Goal: Communication & Community: Answer question/provide support

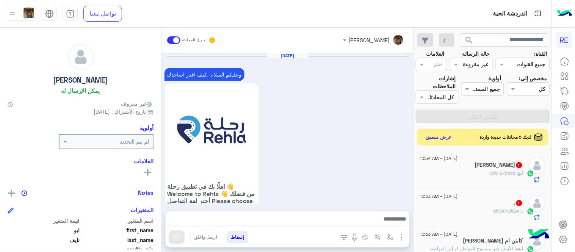
scroll to position [122, 0]
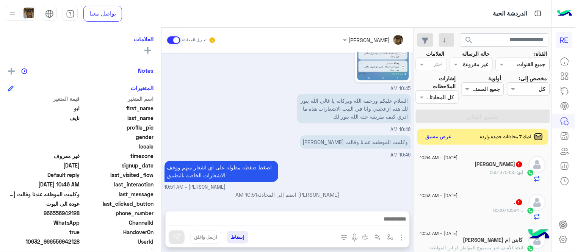
click at [450, 134] on button "عرض مسبق" at bounding box center [439, 137] width 32 height 10
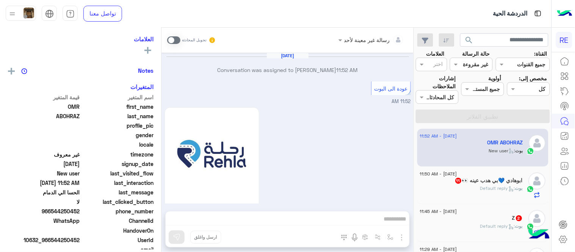
scroll to position [426, 0]
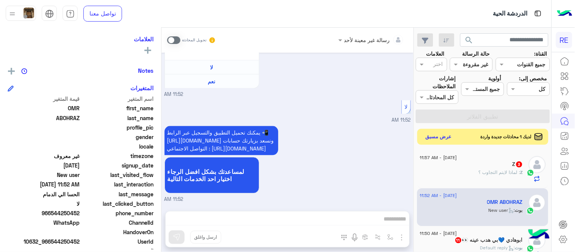
click at [446, 136] on button "عرض مسبق" at bounding box center [439, 137] width 32 height 10
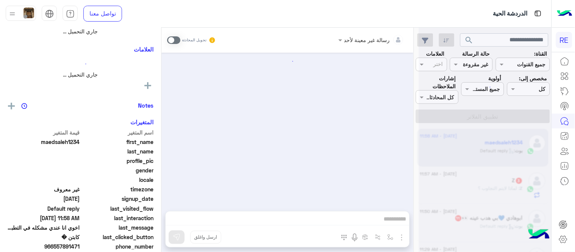
scroll to position [327, 0]
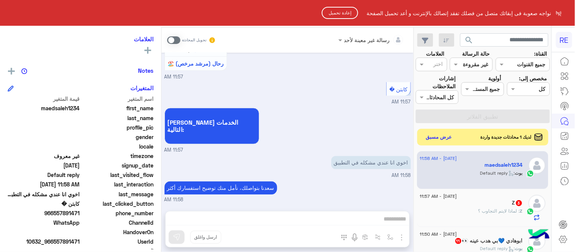
click at [332, 13] on button "إعادة تحميل" at bounding box center [340, 13] width 36 height 12
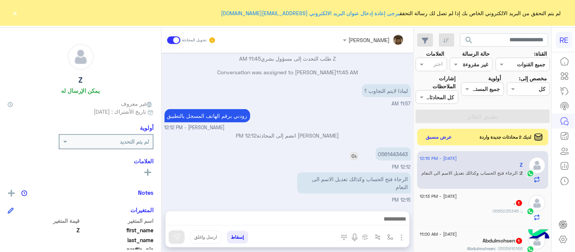
click at [394, 151] on p "0561443443" at bounding box center [393, 154] width 35 height 13
copy p "0561443443"
click at [276, 185] on img at bounding box center [275, 189] width 9 height 9
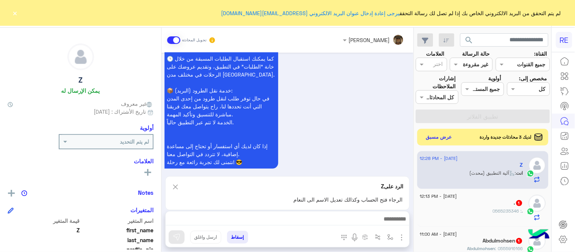
scroll to position [790, 0]
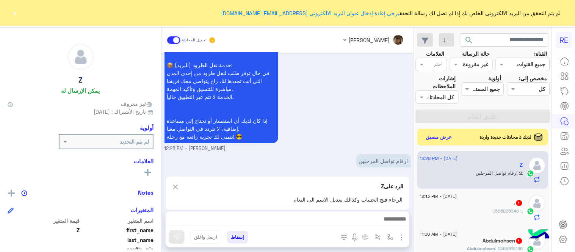
click at [175, 185] on img at bounding box center [175, 186] width 8 height 9
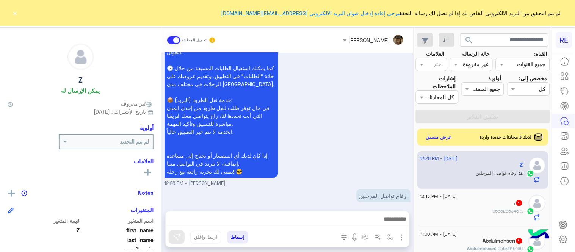
click at [489, 202] on div ". 1" at bounding box center [471, 204] width 103 height 8
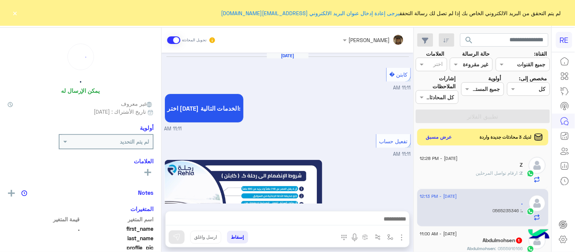
scroll to position [446, 0]
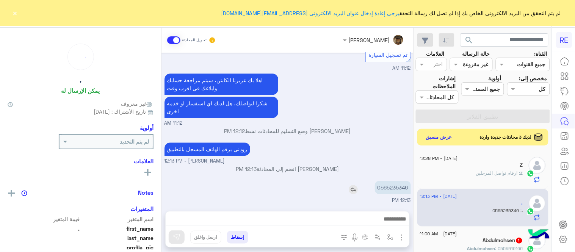
click at [398, 189] on p "0565235346" at bounding box center [393, 187] width 36 height 13
copy p "0565235346"
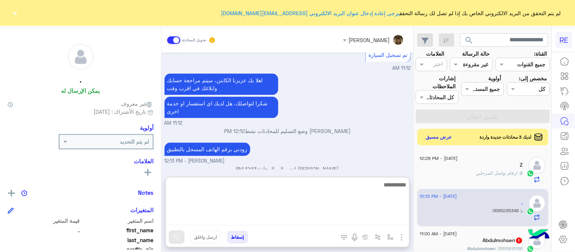
click at [281, 221] on textarea at bounding box center [288, 203] width 244 height 46
type textarea "**********"
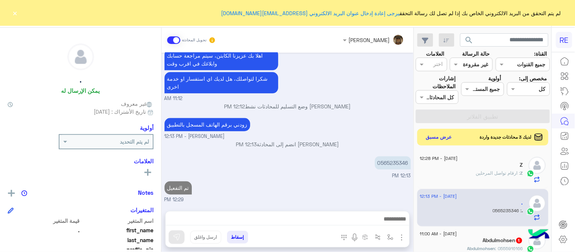
scroll to position [471, 0]
click at [297, 166] on div "[DATE] كابتن � 11:11 AM اختر [DATE] الخدمات التالية: 11:11 AM تفعيل حساب 11:11 …" at bounding box center [288, 128] width 252 height 151
click at [14, 13] on button "×" at bounding box center [15, 13] width 8 height 8
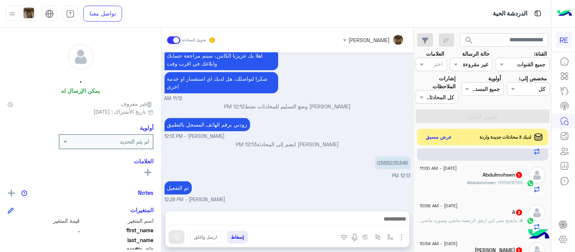
scroll to position [69, 0]
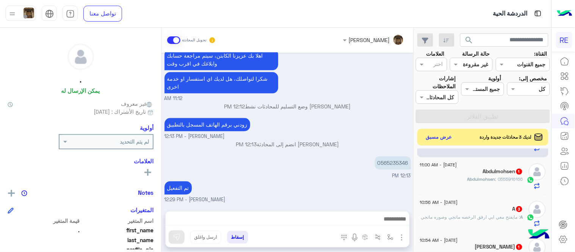
click at [479, 179] on span "Abdulmohsen" at bounding box center [482, 179] width 28 height 6
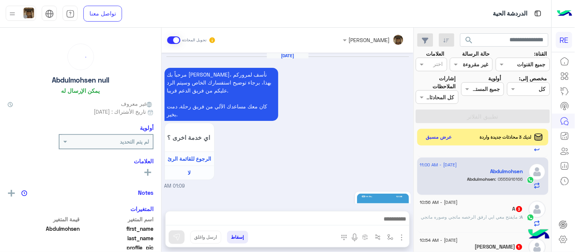
scroll to position [308, 0]
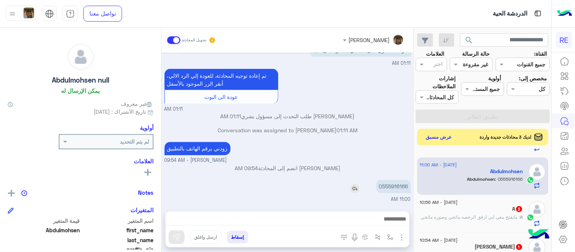
click at [391, 181] on p "0555916166" at bounding box center [394, 186] width 35 height 13
copy p "0555916166"
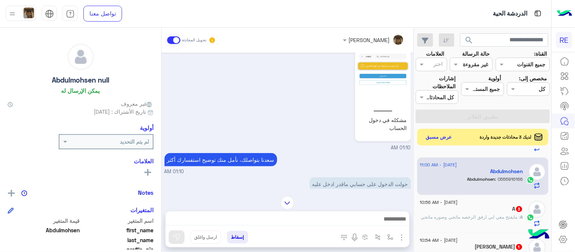
scroll to position [168, 0]
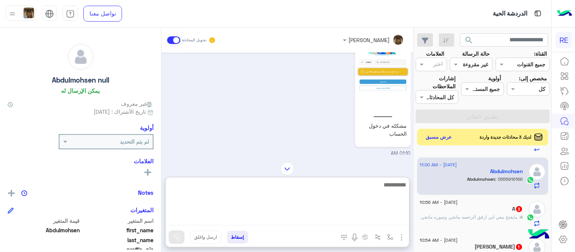
click at [328, 221] on textarea at bounding box center [288, 203] width 244 height 46
type textarea "**********"
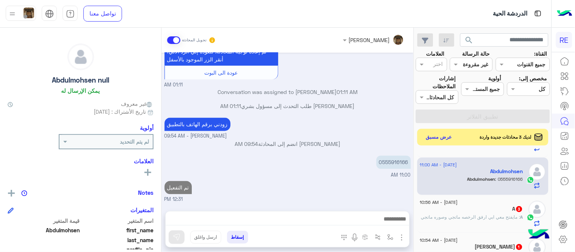
scroll to position [352, 0]
click at [498, 221] on p "A : مايفتح معي ابي ارفق الرخصه ماتجي وصوره ماتجي" at bounding box center [472, 217] width 102 height 7
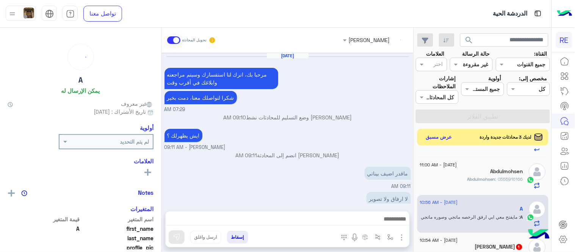
scroll to position [285, 0]
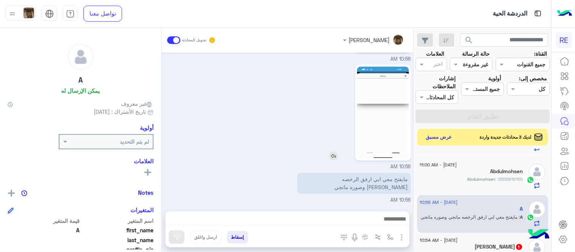
click at [370, 121] on img at bounding box center [383, 113] width 52 height 92
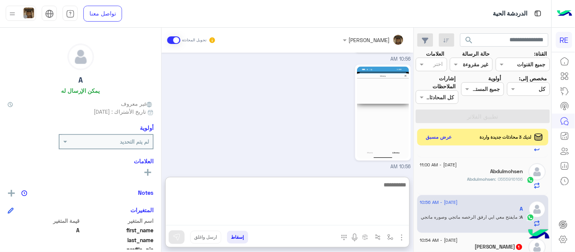
click at [255, 225] on textarea at bounding box center [288, 203] width 244 height 46
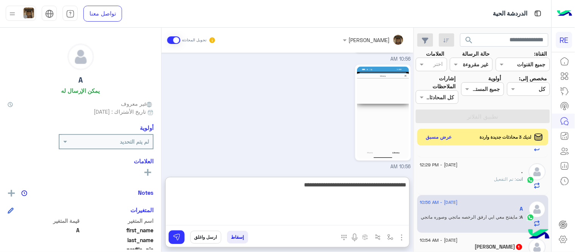
type textarea "**********"
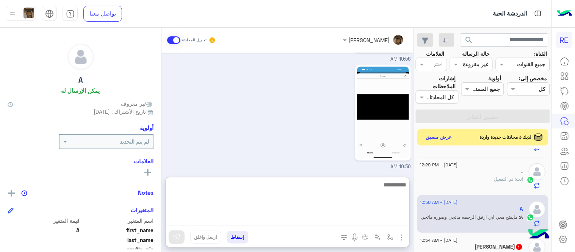
scroll to position [351, 0]
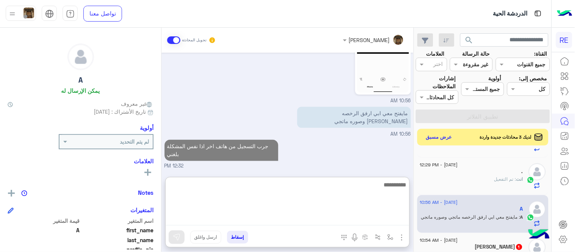
click at [339, 185] on textarea at bounding box center [288, 203] width 244 height 46
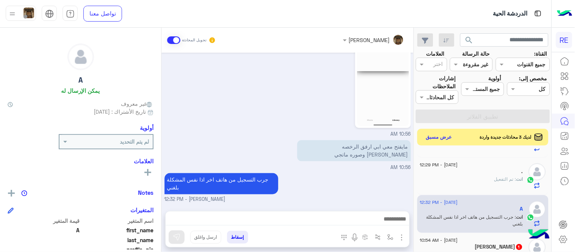
scroll to position [317, 0]
click at [336, 170] on div "[PERSON_NAME] تحويل المحادثة [DATE] مرحبا بك، اترك لنا استفسارك وسيتم مراجعته و…" at bounding box center [288, 142] width 252 height 228
click at [336, 170] on div "مايفتح معي ابي ارفق الرخصه ماتجي وصوره ماتجي 10:56 AM" at bounding box center [288, 155] width 247 height 33
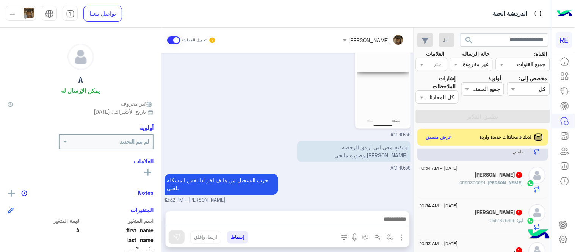
click at [464, 178] on div "[PERSON_NAME] 1" at bounding box center [471, 176] width 103 height 8
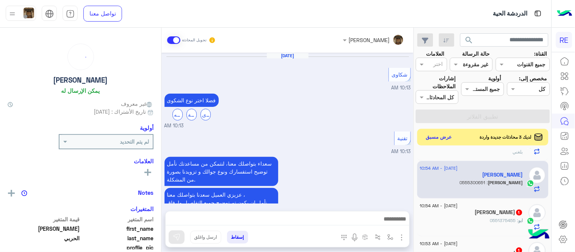
scroll to position [308, 0]
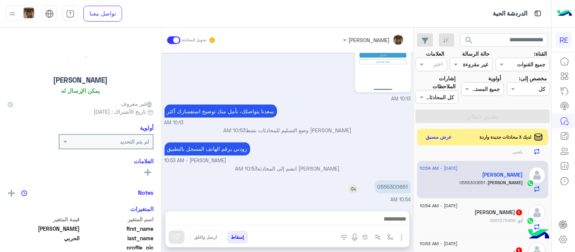
click at [395, 187] on p "0555300651" at bounding box center [393, 187] width 36 height 13
copy p "0555300651"
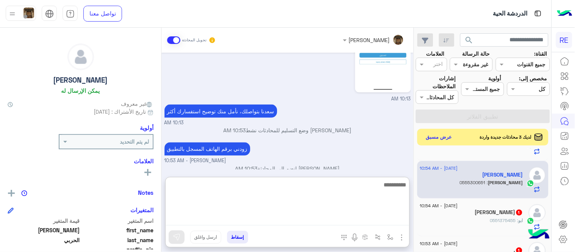
click at [308, 218] on textarea at bounding box center [288, 203] width 244 height 46
type textarea "**********"
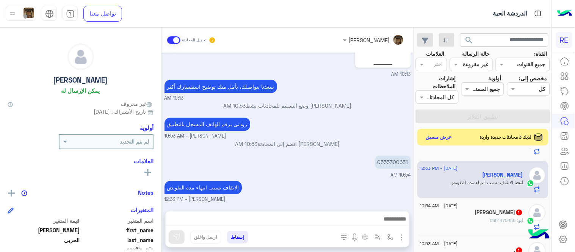
scroll to position [332, 0]
click at [348, 165] on div "[DATE] شكاوى 10:13 AM فضلا اختر نوع الشكوى ماليه تقنية اخرى 10:13 AM تقنية 10:1…" at bounding box center [288, 128] width 252 height 151
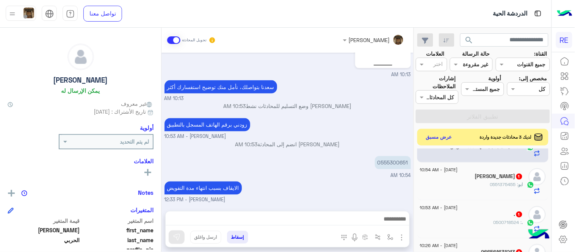
scroll to position [190, 0]
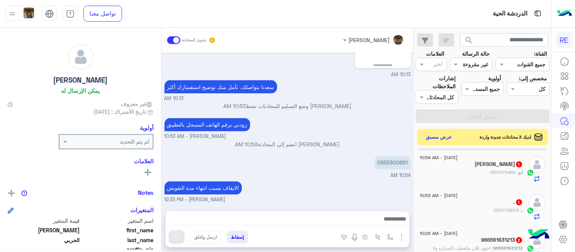
click at [465, 175] on div "ابو : 0551375455" at bounding box center [471, 175] width 103 height 13
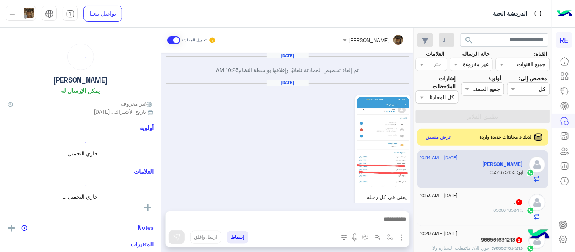
scroll to position [234, 0]
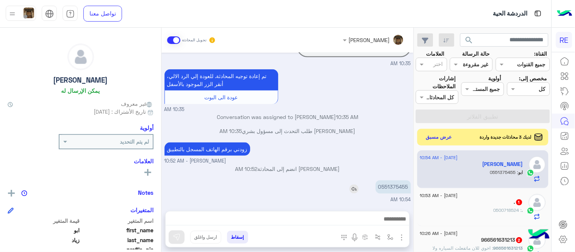
click at [385, 187] on p "0551375455" at bounding box center [393, 187] width 35 height 13
copy p "0551375455"
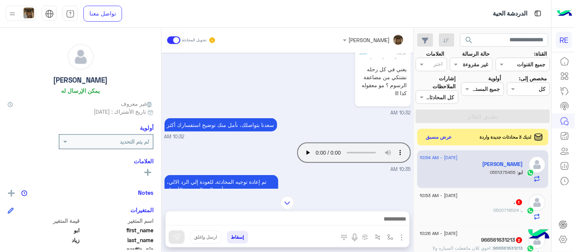
scroll to position [120, 0]
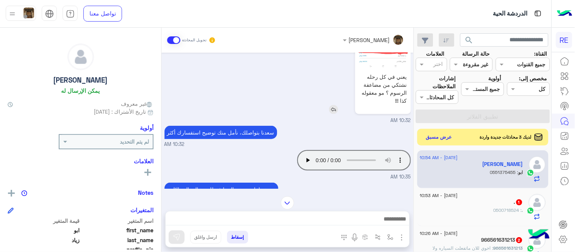
click at [400, 58] on img at bounding box center [383, 23] width 52 height 92
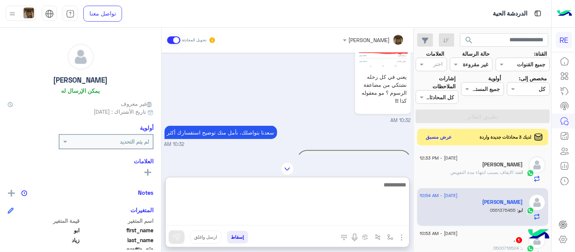
click at [314, 219] on textarea at bounding box center [288, 203] width 244 height 46
type textarea "**********"
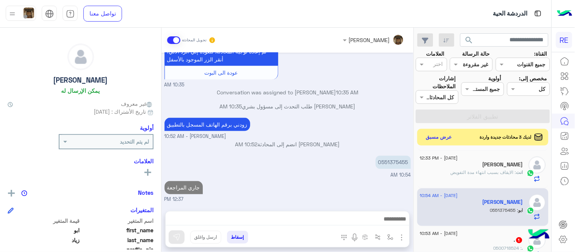
click at [336, 159] on div "[DATE] تم إلغاء تخصيص المحادثة تلقائيًا وإغلاقها بواسطة النظام 10:25 AM [DATE] …" at bounding box center [288, 128] width 252 height 151
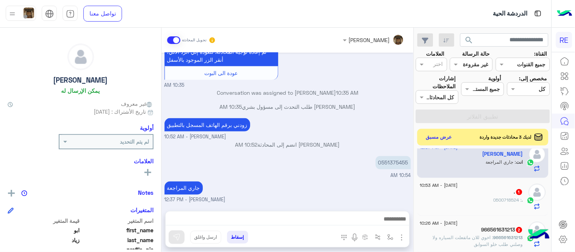
scroll to position [253, 0]
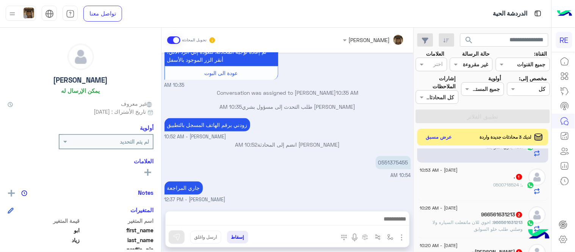
click at [483, 190] on div ". : 0500718524" at bounding box center [471, 188] width 103 height 13
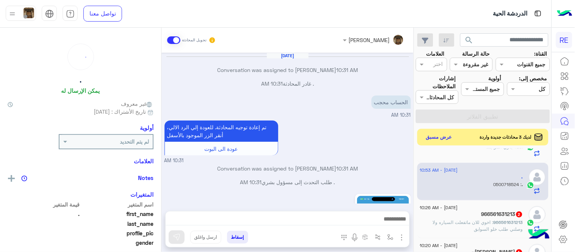
scroll to position [160, 0]
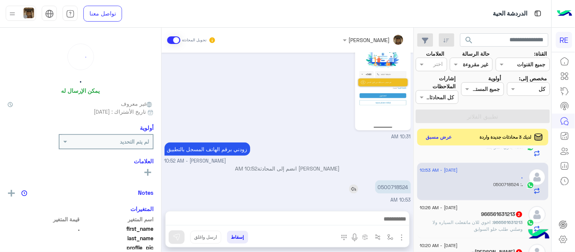
click at [401, 191] on p "0500718524" at bounding box center [394, 187] width 36 height 13
copy p "0500718524"
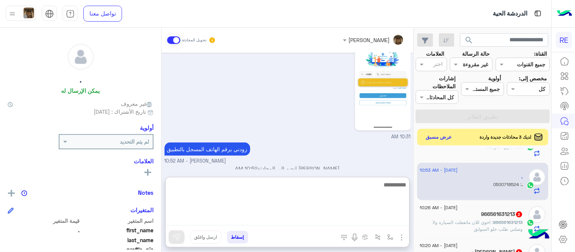
click at [314, 222] on textarea at bounding box center [288, 203] width 244 height 46
type textarea "**********"
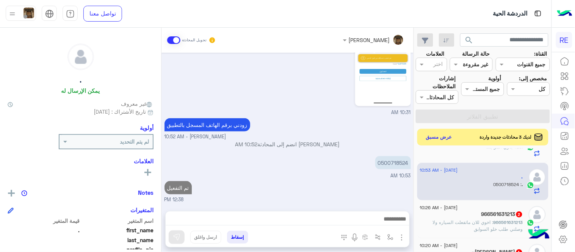
scroll to position [204, 0]
click at [458, 220] on span ": اخوي للان ماتفعلت السياره ولا وصلني طلب خلو السوابق" at bounding box center [478, 226] width 90 height 13
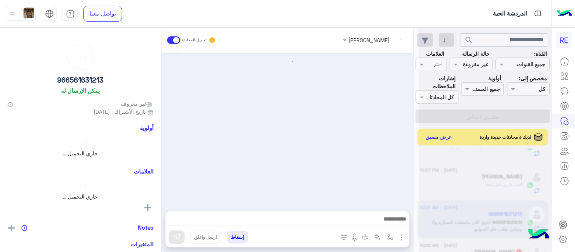
scroll to position [115, 0]
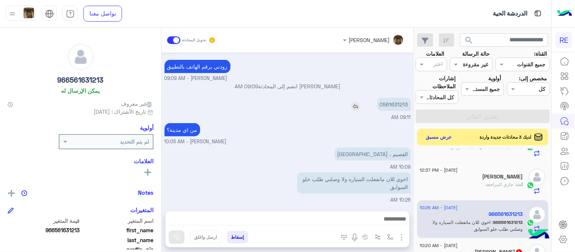
click at [401, 102] on p "0561631213" at bounding box center [394, 104] width 34 height 13
copy p "0561631213"
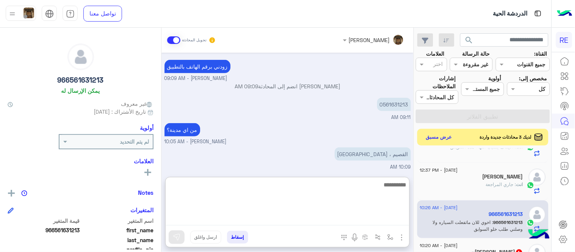
click at [311, 222] on textarea at bounding box center [288, 203] width 244 height 46
type textarea "**********"
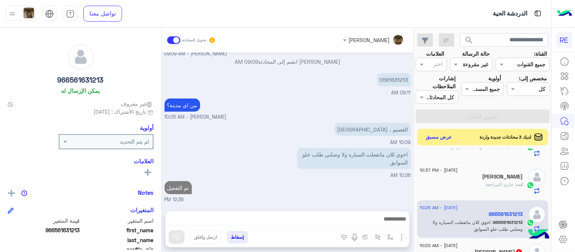
scroll to position [138, 0]
click at [298, 154] on div "[DATE] سيارتي ماتفعلت من اسبوع مسجل ورافع كل شي 08:36 AM تم إعادة توجيه المحادث…" at bounding box center [288, 128] width 252 height 151
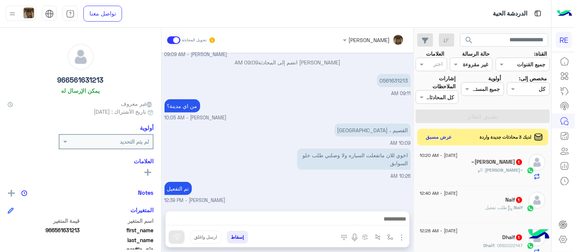
scroll to position [346, 0]
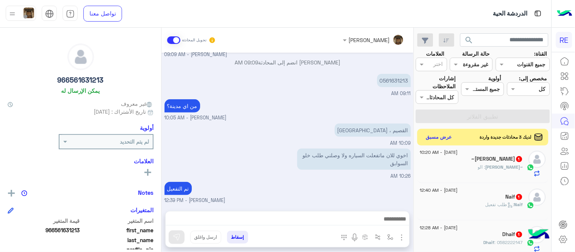
click at [497, 168] on div "~[PERSON_NAME] : الو" at bounding box center [471, 170] width 103 height 13
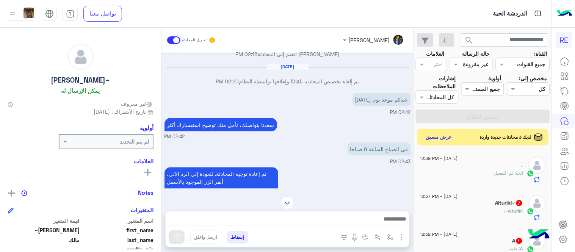
scroll to position [42, 0]
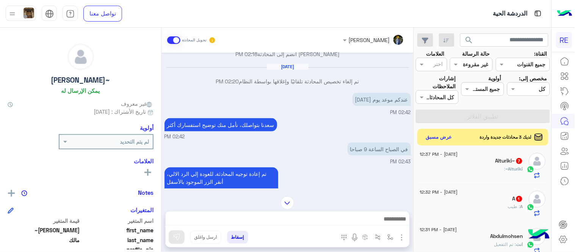
click at [487, 172] on div "Alturiki~ :" at bounding box center [471, 172] width 103 height 13
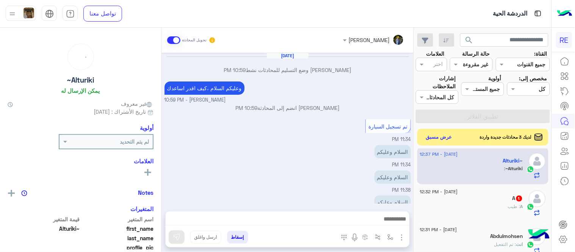
scroll to position [105, 0]
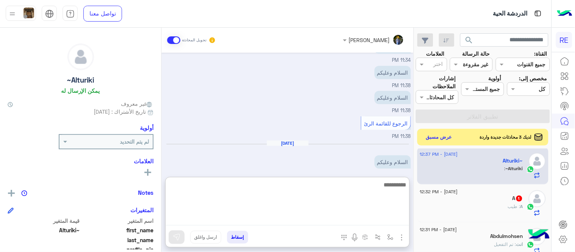
click at [287, 219] on textarea at bounding box center [288, 203] width 244 height 46
type textarea "**********"
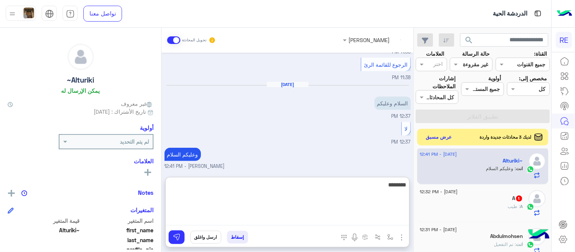
scroll to position [177, 0]
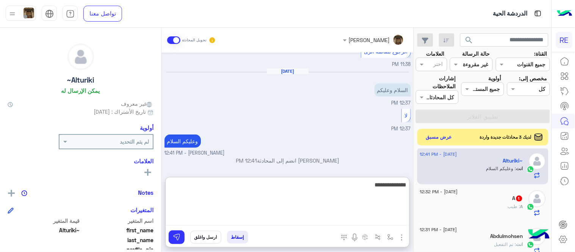
type textarea "**********"
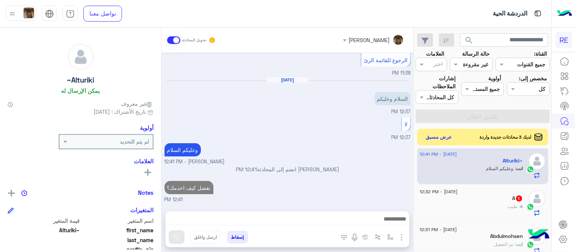
scroll to position [187, 0]
click at [473, 203] on div "A 1" at bounding box center [471, 199] width 103 height 8
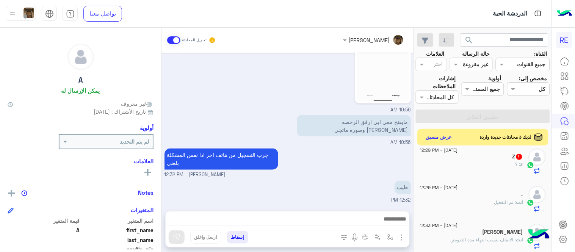
scroll to position [153, 0]
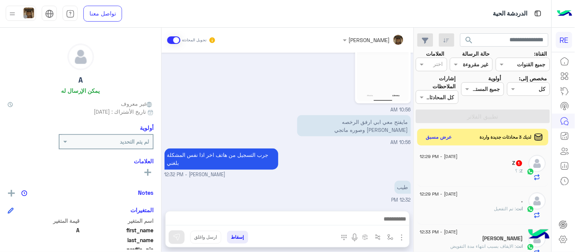
click at [462, 173] on div "Z : ؟" at bounding box center [471, 174] width 103 height 13
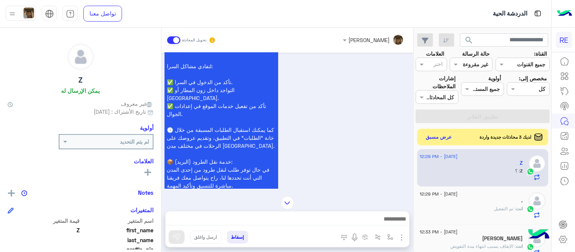
scroll to position [521, 0]
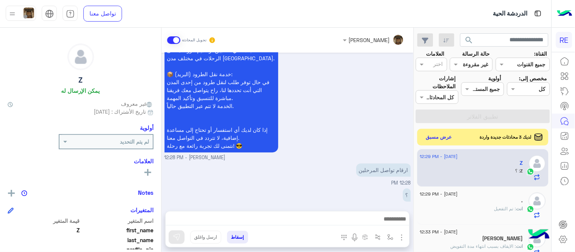
click at [133, 78] on div "Z يمكن الإرسال له" at bounding box center [81, 70] width 146 height 53
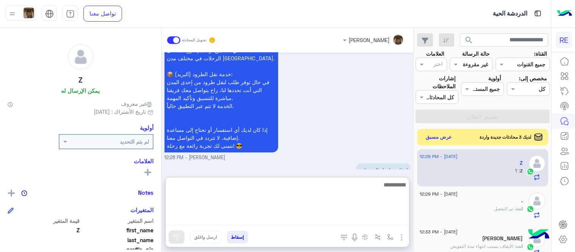
click at [336, 222] on textarea at bounding box center [288, 203] width 244 height 46
paste textarea "**********"
type textarea "**********"
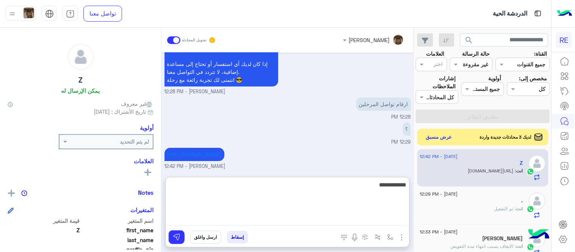
type textarea "**********"
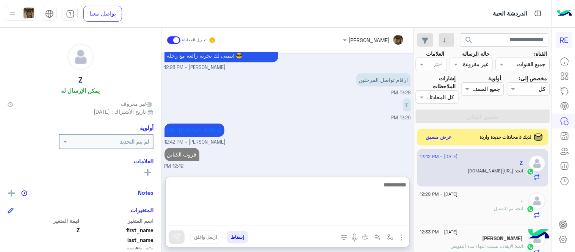
click at [354, 199] on textarea at bounding box center [288, 203] width 244 height 46
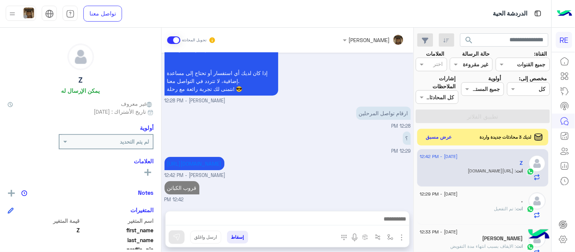
scroll to position [577, 0]
click at [352, 145] on div "[DATE] تم تعديل الأسم [PERSON_NAME] - 12:24 PM الحساب مفعل [PERSON_NAME] - 12:2…" at bounding box center [288, 128] width 252 height 151
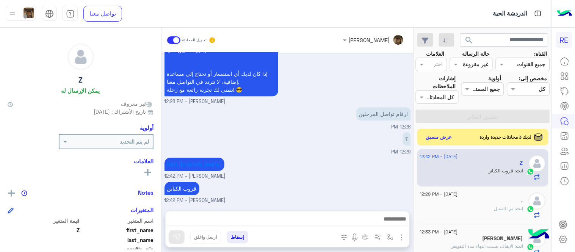
click at [463, 202] on div "." at bounding box center [471, 202] width 103 height 8
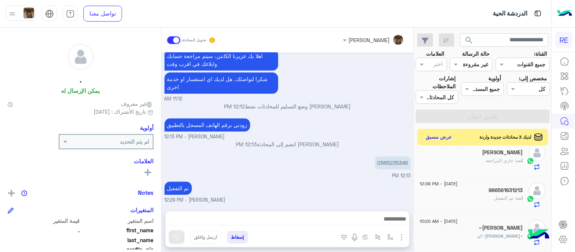
scroll to position [313, 0]
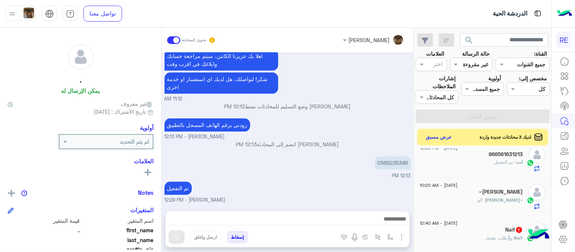
click at [468, 192] on div "~[PERSON_NAME]" at bounding box center [471, 193] width 103 height 8
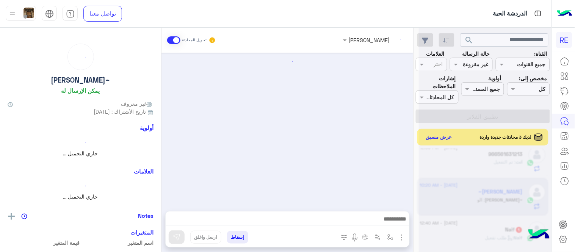
scroll to position [303, 0]
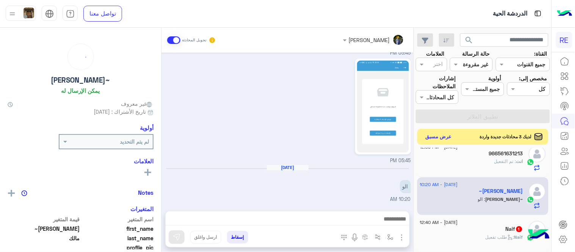
click at [437, 140] on button "عرض مسبق" at bounding box center [439, 137] width 32 height 10
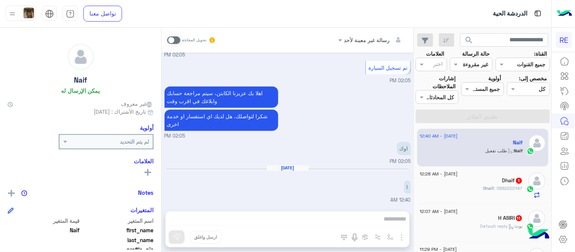
click at [178, 39] on span at bounding box center [173, 40] width 13 height 8
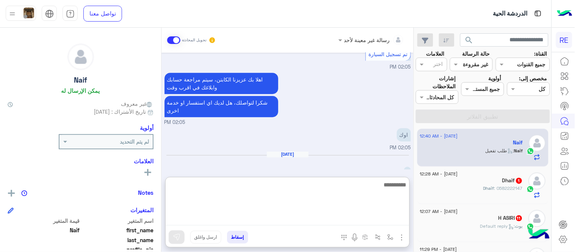
click at [263, 220] on textarea at bounding box center [288, 203] width 244 height 46
type textarea "**********"
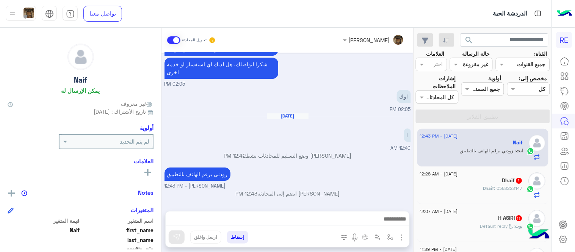
scroll to position [611, 0]
click at [490, 185] on div "Dhaif 1" at bounding box center [471, 182] width 103 height 8
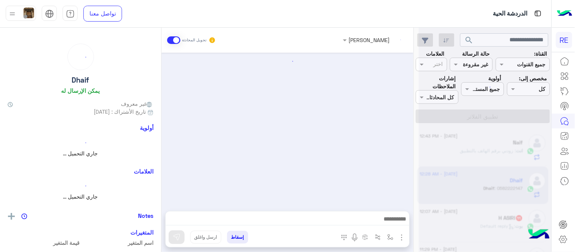
scroll to position [476, 0]
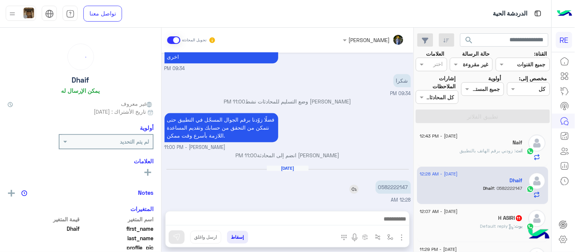
click at [395, 189] on p "0582222147" at bounding box center [393, 187] width 35 height 13
copy p "0582222147"
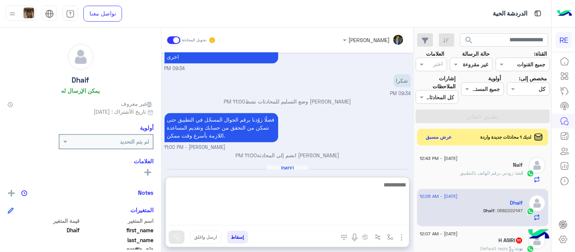
click at [332, 214] on textarea at bounding box center [288, 203] width 244 height 46
type textarea "**********"
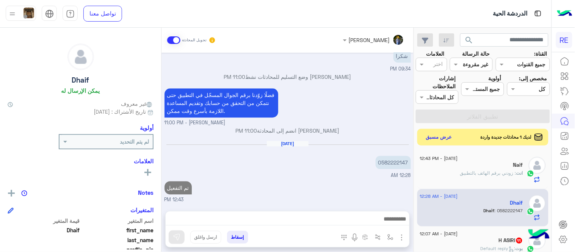
scroll to position [517, 0]
click at [470, 233] on div "[DATE] - 12:07 AM" at bounding box center [471, 235] width 103 height 5
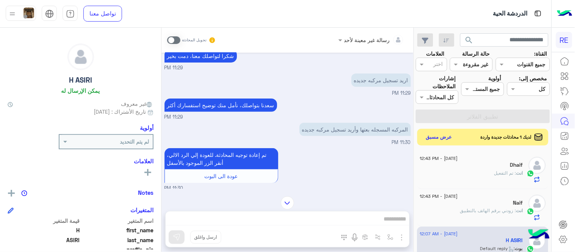
scroll to position [33, 0]
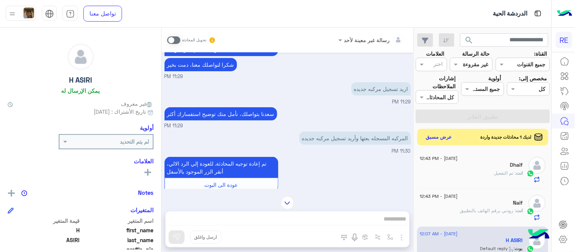
click at [173, 36] on span at bounding box center [173, 40] width 13 height 8
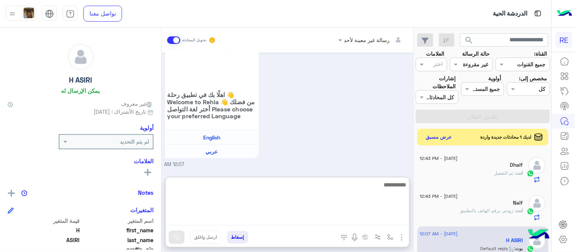
click at [330, 215] on textarea at bounding box center [288, 203] width 244 height 46
type textarea "**********"
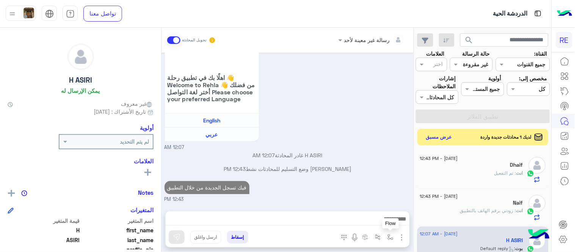
click at [393, 237] on img "button" at bounding box center [391, 237] width 6 height 6
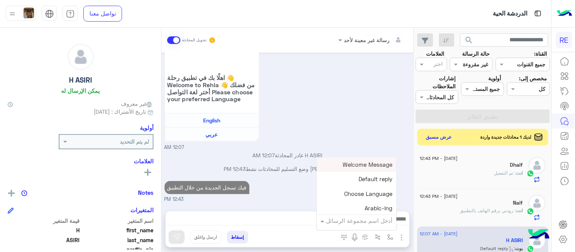
click at [366, 220] on input "text" at bounding box center [367, 221] width 51 height 9
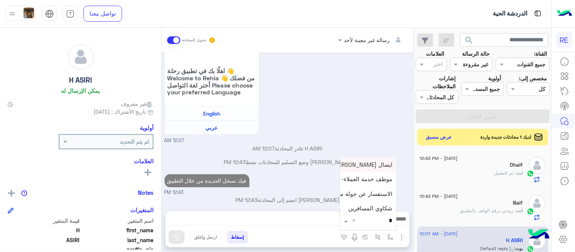
scroll to position [349, 0]
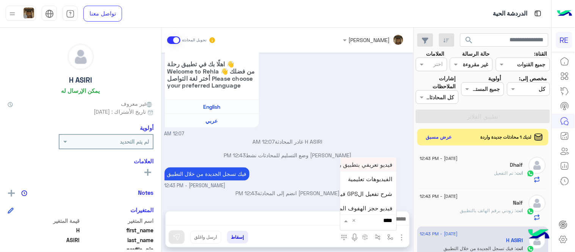
type input "*****"
click at [355, 209] on span "فيديو تسجيل سيارة" at bounding box center [369, 207] width 47 height 7
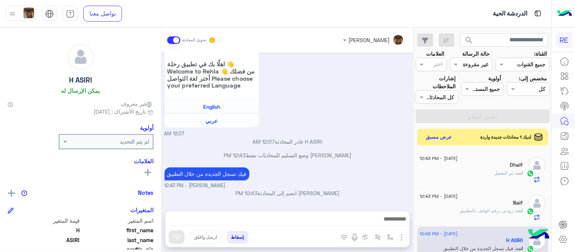
type textarea "**********"
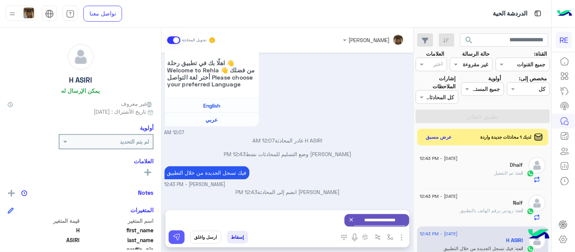
click at [173, 238] on img at bounding box center [177, 238] width 8 height 8
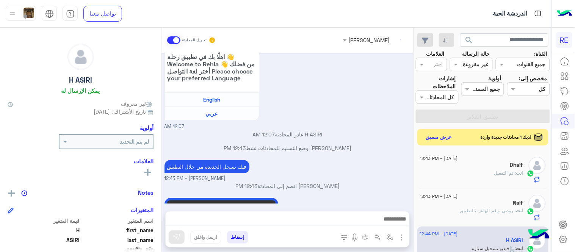
scroll to position [416, 0]
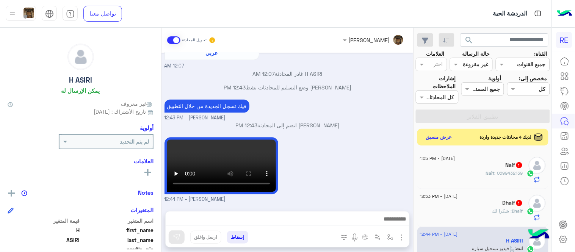
click at [351, 156] on div "[PERSON_NAME] - 12:44 PM" at bounding box center [288, 170] width 247 height 68
click at [436, 140] on button "عرض مسبق" at bounding box center [439, 137] width 32 height 10
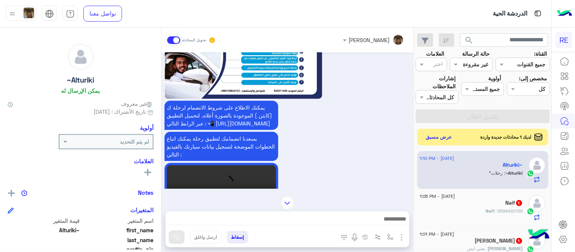
scroll to position [537, 0]
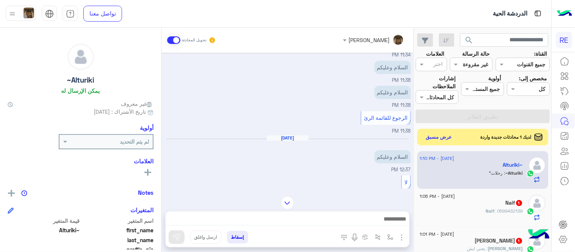
click at [483, 215] on div "Naif : 0599432139" at bounding box center [471, 214] width 103 height 13
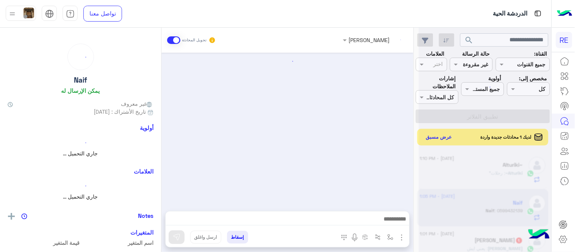
scroll to position [444, 0]
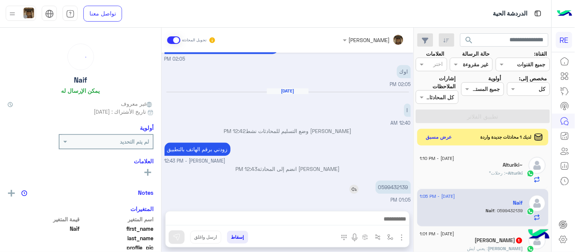
click at [391, 187] on p "0599432139" at bounding box center [393, 187] width 35 height 13
copy p "0599432139"
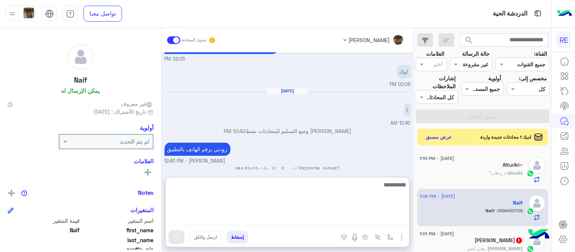
click at [389, 221] on textarea at bounding box center [288, 203] width 244 height 46
type textarea "**********"
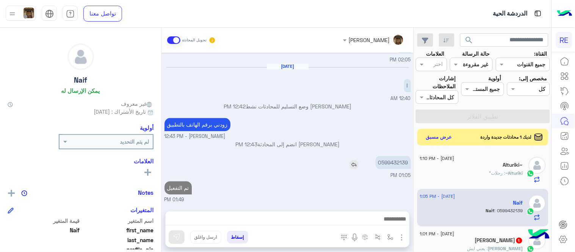
scroll to position [468, 0]
click at [361, 128] on div "[DATE] تفعيل حساب 02:05 PM يمكنك الاطلاع على شروط الانضمام لرحلة ك (كابتن ) الم…" at bounding box center [288, 128] width 252 height 151
click at [455, 161] on span "[DATE] - 1:10 PM" at bounding box center [437, 158] width 35 height 7
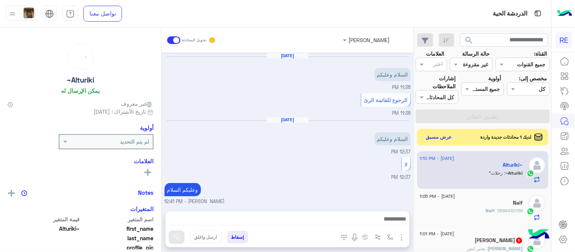
scroll to position [137, 0]
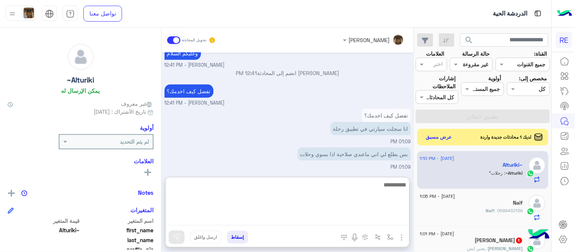
click at [348, 222] on textarea at bounding box center [288, 203] width 244 height 46
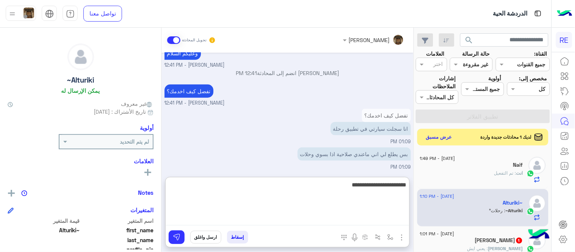
type textarea "**********"
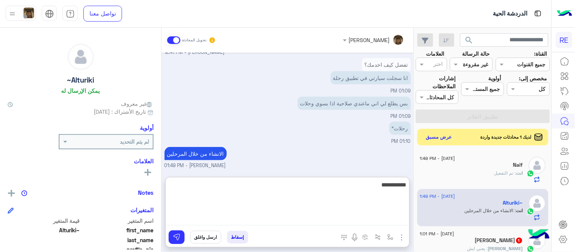
type textarea "**********"
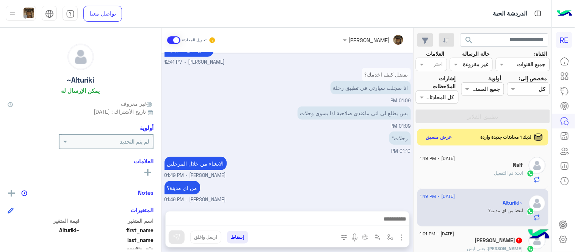
scroll to position [184, 0]
click at [402, 141] on div "[DATE] السلام وعليكم 11:38 PM الرجوع للقائمة الرئ 11:38 PM [DATE] السلام وعليكم…" at bounding box center [288, 128] width 252 height 151
click at [455, 245] on div "[PERSON_NAME] : يعني ايش" at bounding box center [471, 251] width 103 height 13
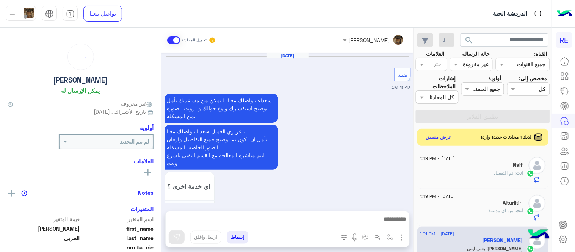
scroll to position [294, 0]
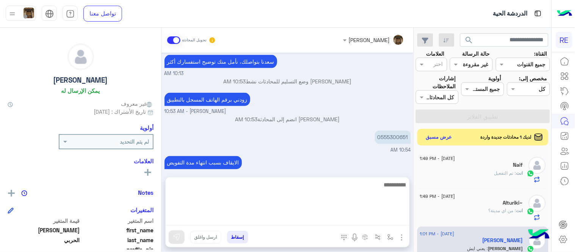
click at [342, 222] on textarea at bounding box center [288, 203] width 244 height 46
type textarea "**********"
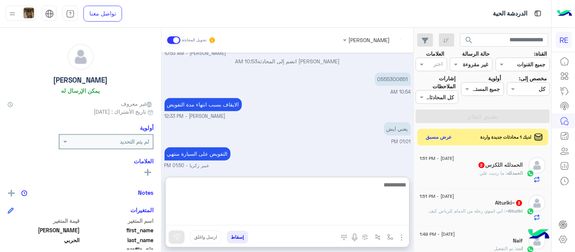
scroll to position [377, 0]
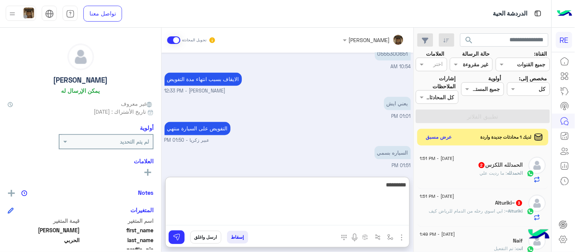
type textarea "**********"
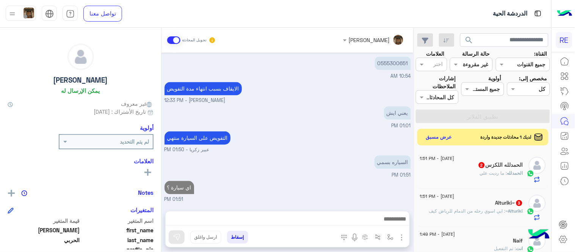
scroll to position [384, 0]
click at [493, 165] on h5 "الحمدلله اللكزس 2" at bounding box center [500, 165] width 45 height 6
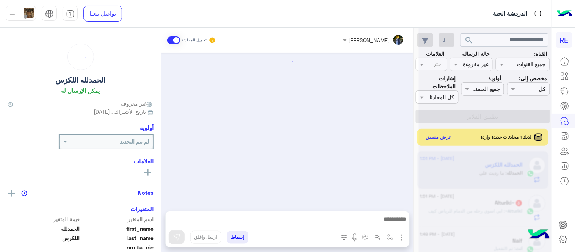
scroll to position [476, 0]
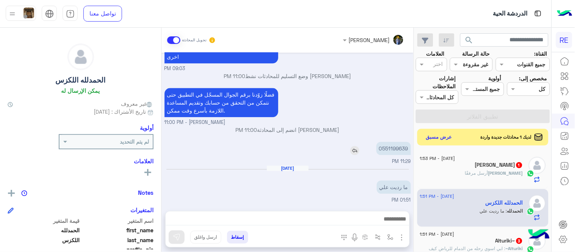
click at [401, 150] on p "0551199639" at bounding box center [394, 148] width 35 height 13
copy p "0551199639"
click at [299, 226] on div at bounding box center [288, 221] width 244 height 19
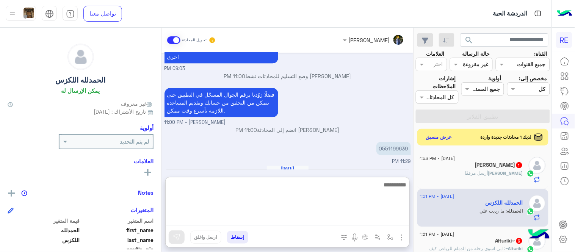
click at [293, 222] on textarea at bounding box center [288, 203] width 244 height 46
type textarea "**********"
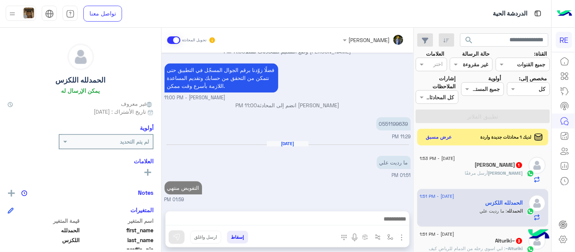
scroll to position [504, 0]
click at [464, 172] on div "[PERSON_NAME] مرفقًا" at bounding box center [471, 176] width 103 height 13
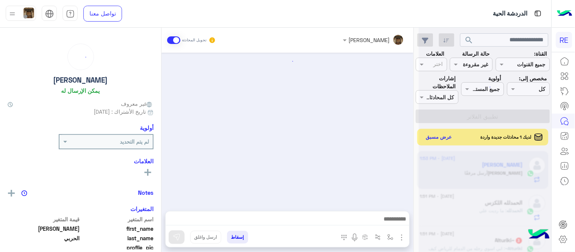
scroll to position [170, 0]
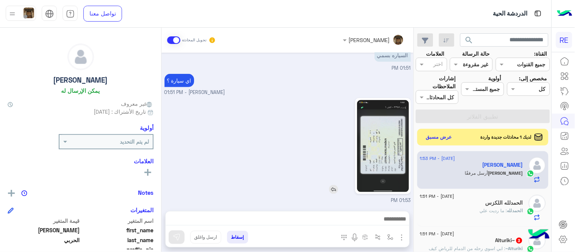
click at [388, 168] on img at bounding box center [383, 146] width 52 height 92
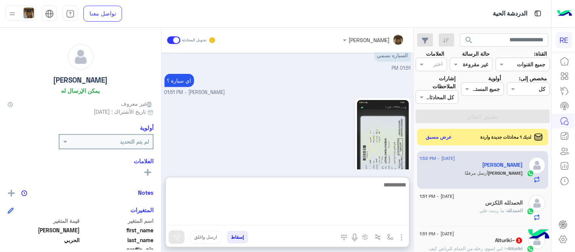
click at [316, 215] on textarea at bounding box center [288, 203] width 244 height 46
type textarea "**********"
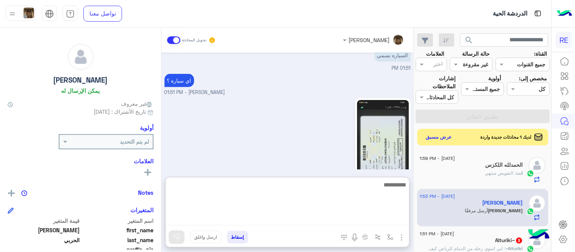
scroll to position [228, 0]
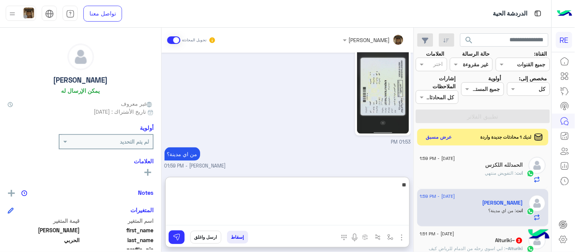
type textarea "*"
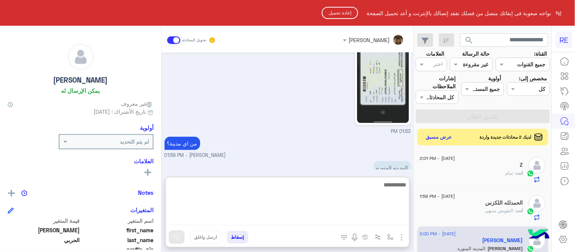
scroll to position [253, 0]
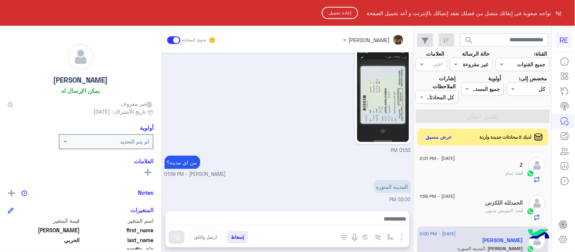
click at [338, 10] on button "إعادة تحميل" at bounding box center [340, 13] width 36 height 12
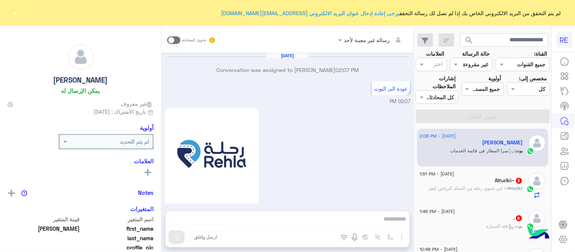
scroll to position [589, 0]
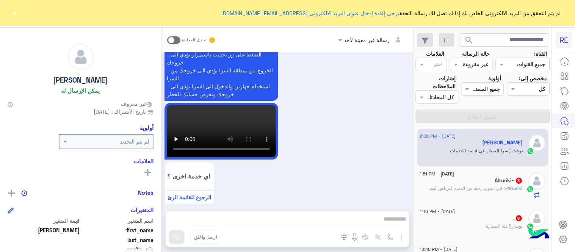
click at [142, 50] on div "ااااااااااااااااااااااااا يمكن الإرسال له" at bounding box center [81, 70] width 146 height 53
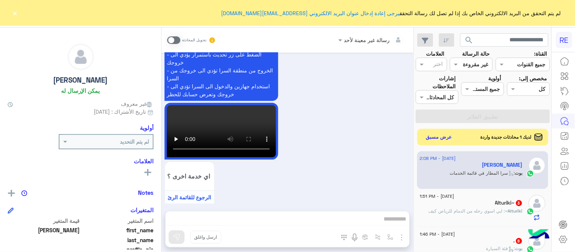
click at [14, 16] on button "×" at bounding box center [15, 13] width 8 height 8
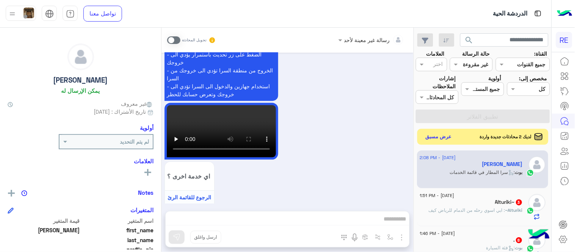
click at [444, 135] on button "عرض مسبق" at bounding box center [439, 137] width 32 height 10
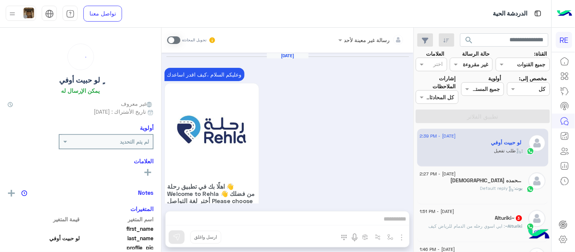
scroll to position [706, 0]
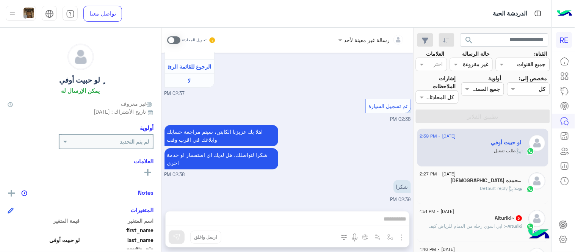
click at [176, 36] on span at bounding box center [173, 40] width 13 height 8
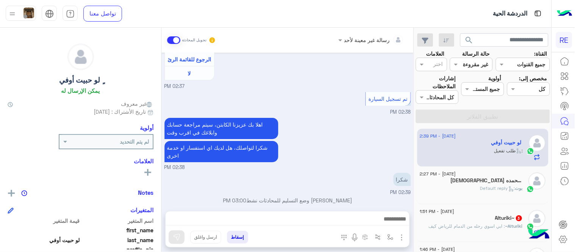
scroll to position [719, 0]
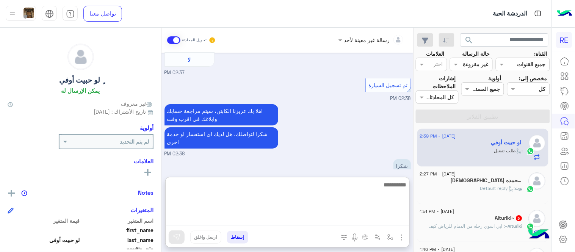
click at [349, 220] on textarea at bounding box center [288, 203] width 244 height 46
click at [372, 186] on textarea "**********" at bounding box center [288, 203] width 244 height 46
type textarea "**********"
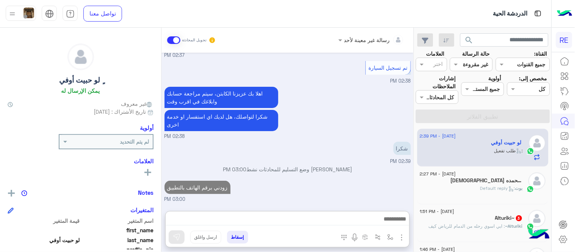
scroll to position [752, 0]
click at [507, 176] on div "21 August - 2:27 PM" at bounding box center [471, 175] width 103 height 5
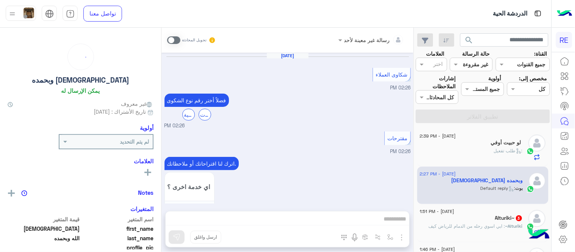
scroll to position [208, 0]
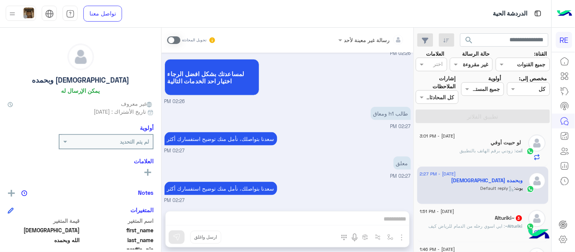
click at [164, 179] on div "Aug 21, 2025 شكاوى العملاء 02:26 PM فضلاً أختر رقم نوع الشكوى مشكلات مالية مقتر…" at bounding box center [288, 128] width 252 height 151
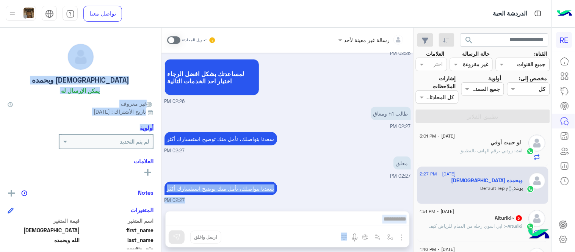
drag, startPoint x: 164, startPoint y: 179, endPoint x: 160, endPoint y: 148, distance: 31.4
click at [160, 148] on mat-drawer-container "رسالة غير معينة لأحد تحويل المحادثة Aug 21, 2025 شكاوى العملاء 02:26 PM فضلاً أ…" at bounding box center [207, 142] width 414 height 228
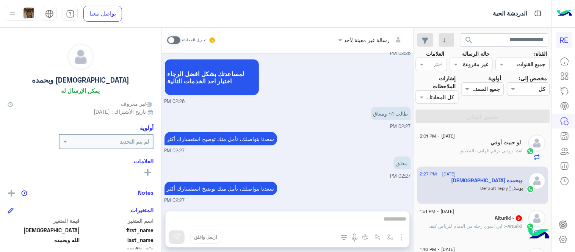
click at [169, 153] on span "02:27 PM" at bounding box center [175, 151] width 20 height 7
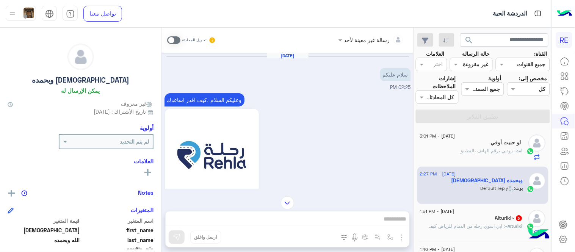
scroll to position [0, 0]
click at [175, 36] on span at bounding box center [173, 40] width 13 height 8
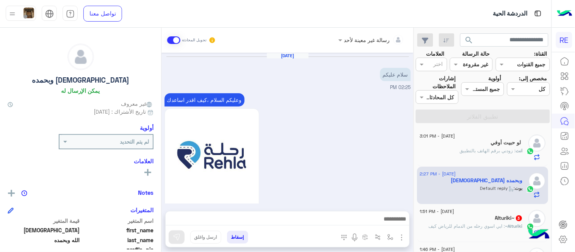
scroll to position [733, 0]
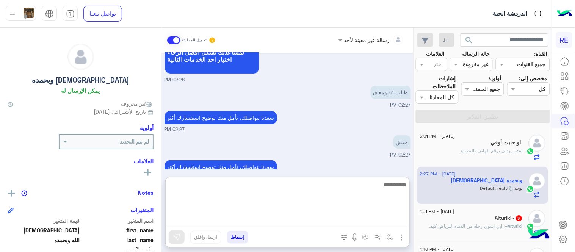
click at [304, 222] on textarea at bounding box center [288, 203] width 244 height 46
type textarea "**********"
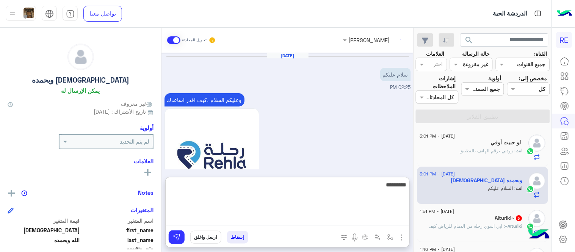
scroll to position [819, 0]
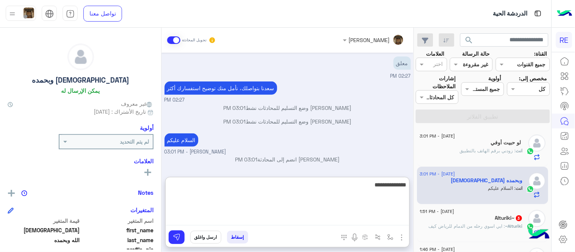
type textarea "**********"
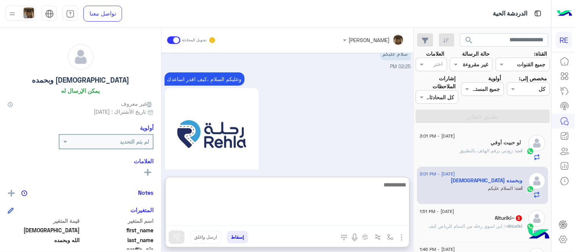
scroll to position [881, 0]
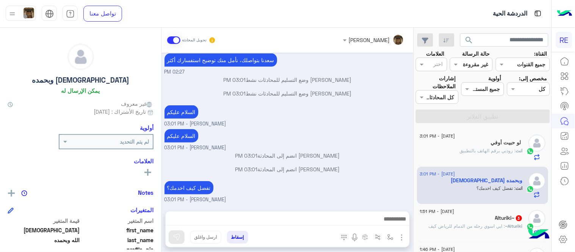
click at [301, 165] on div "Aug 21, 2025 سلام عليكم 02:25 PM وعليكم السلام ،كيف اقدر اساعدك اهلًا بك في تطب…" at bounding box center [288, 128] width 252 height 151
click at [472, 234] on div "Alturiki~ : ابي اسوي رحله من الدمام للرياض كيف" at bounding box center [471, 229] width 103 height 13
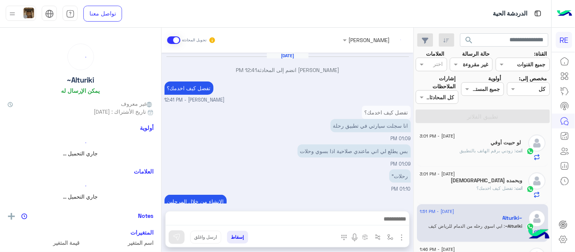
scroll to position [134, 0]
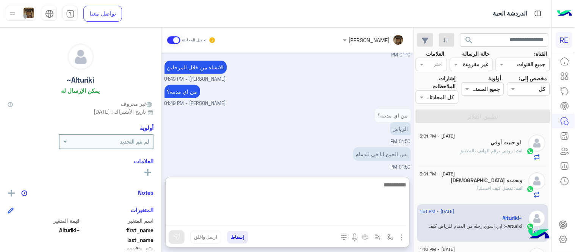
click at [370, 222] on textarea at bounding box center [288, 203] width 244 height 46
type textarea "**********"
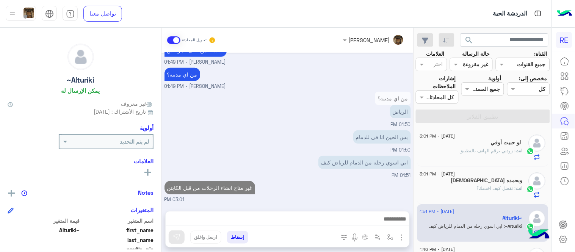
click at [398, 167] on div "Aug 21, 2025 عبير زكريا انضم إلى المحادثة 12:41 PM تفضل كيف اخدمك؟ عبير زكريا -…" at bounding box center [288, 128] width 252 height 151
drag, startPoint x: 418, startPoint y: 138, endPoint x: 415, endPoint y: 133, distance: 6.1
click at [415, 133] on div "21 August - 3:01 PM ٍ لو حبيت أوفي انت : زودني برقم الهاتف بالتطبيق 21 August -…" at bounding box center [483, 190] width 137 height 129
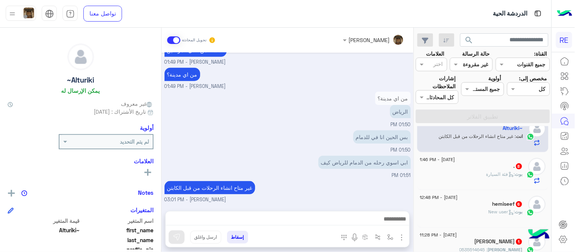
scroll to position [97, 0]
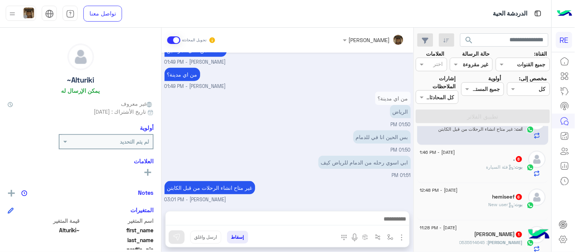
click at [472, 154] on div "21 August - 1:46 PM" at bounding box center [471, 153] width 103 height 5
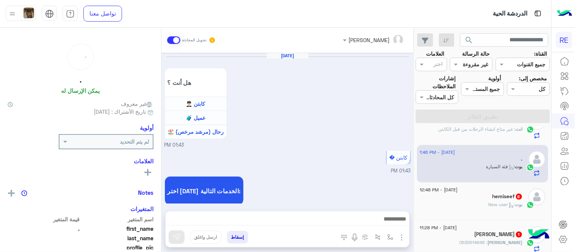
scroll to position [300, 0]
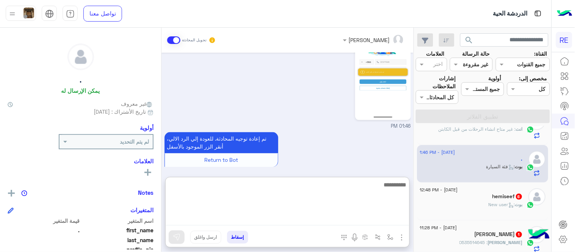
click at [282, 221] on textarea at bounding box center [288, 203] width 244 height 46
type textarea "**********"
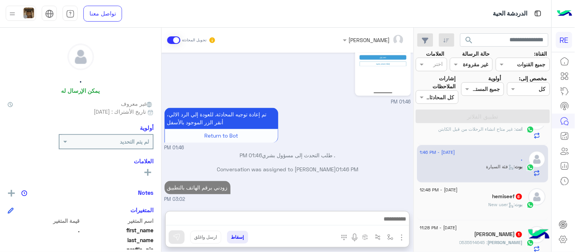
click at [382, 153] on div "Aug 21, 2025 هل أنت ؟ كابتن 👨🏻‍✈️ عميل 🧳 رحال (مرشد مرخص) 🏖️ 01:43 PM كابتن � 0…" at bounding box center [288, 128] width 252 height 151
click at [382, 153] on p ". طلب التحدث إلى مسؤول بشري 01:46 PM" at bounding box center [288, 156] width 247 height 8
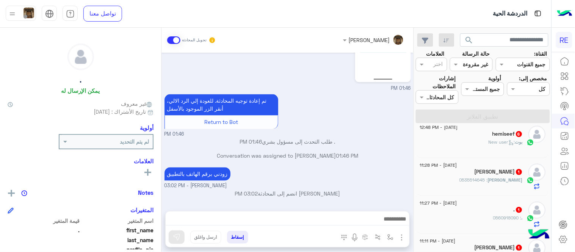
scroll to position [140, 0]
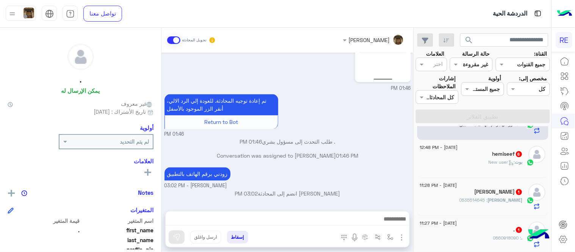
click at [437, 159] on div "بوت : New user" at bounding box center [471, 165] width 103 height 13
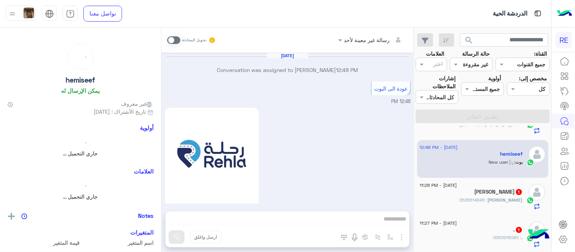
scroll to position [426, 0]
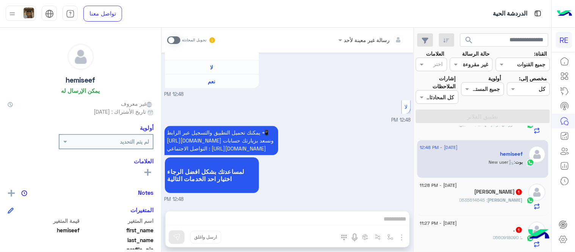
click at [172, 39] on span at bounding box center [173, 40] width 13 height 8
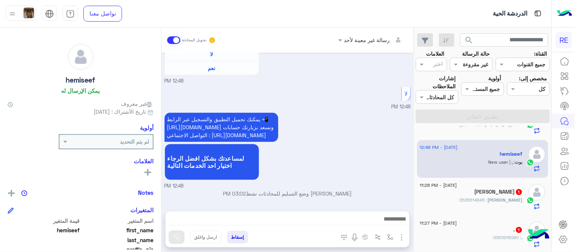
scroll to position [439, 0]
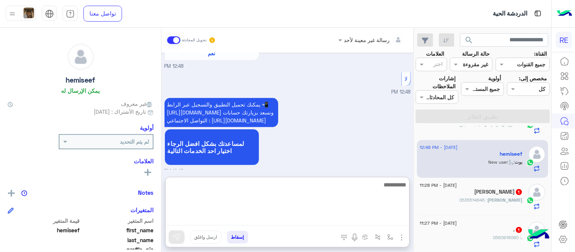
click at [317, 220] on textarea at bounding box center [288, 203] width 244 height 46
type textarea "**********"
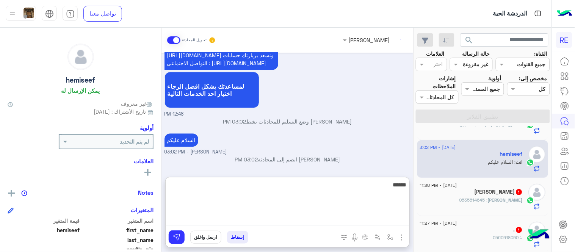
scroll to position [511, 0]
type textarea "**********"
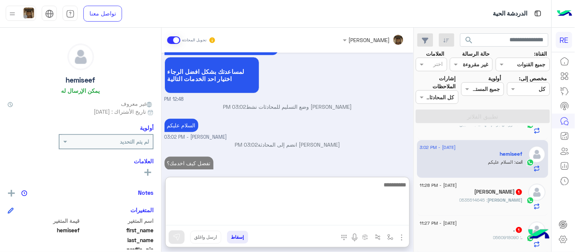
scroll to position [536, 0]
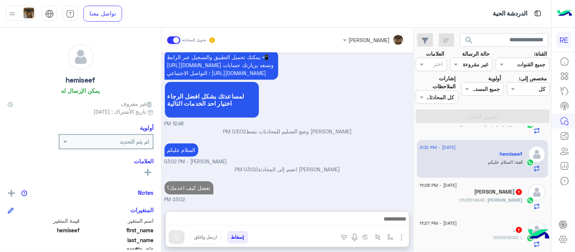
click at [357, 139] on div "Aug 21, 2025 Conversation was assigned to Zahraa Alfadhl 12:48 PM عودة الى البو…" at bounding box center [288, 128] width 252 height 151
click at [473, 199] on div "سعد : 0535514645" at bounding box center [471, 203] width 103 height 13
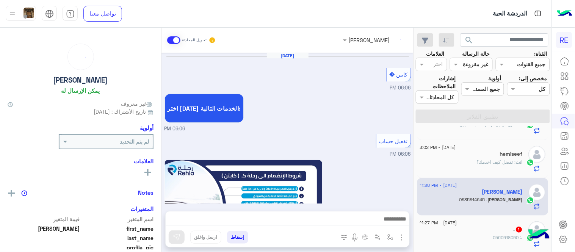
scroll to position [463, 0]
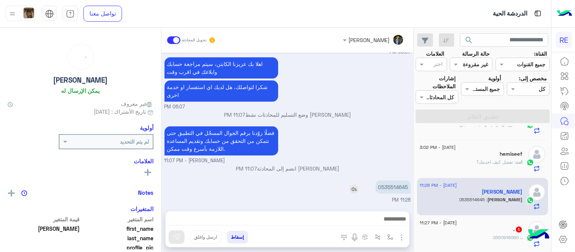
click at [403, 183] on p "0535514645" at bounding box center [393, 187] width 35 height 13
copy p "0535514645"
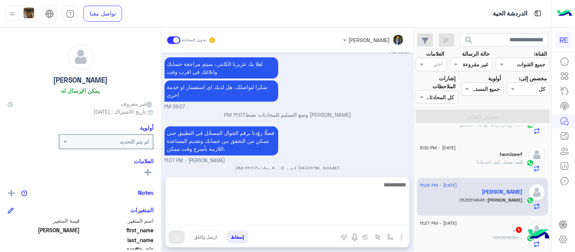
click at [324, 214] on textarea at bounding box center [288, 203] width 244 height 46
type textarea "**********"
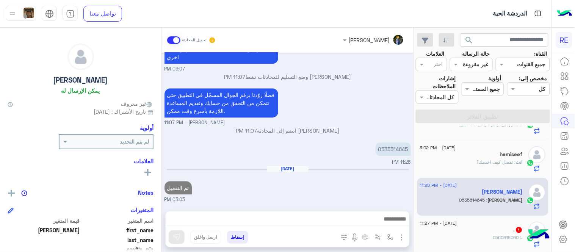
click at [384, 151] on div "Aug 20, 2025 كابتن � 06:06 PM اختر احد الخدمات التالية: 06:06 PM تفعيل حساب 06:…" at bounding box center [288, 128] width 252 height 151
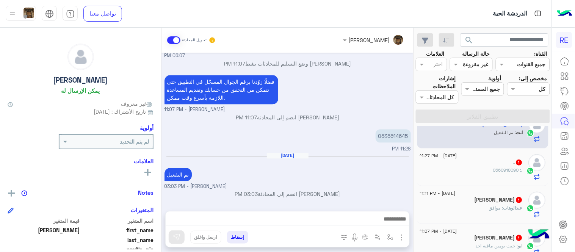
scroll to position [210, 0]
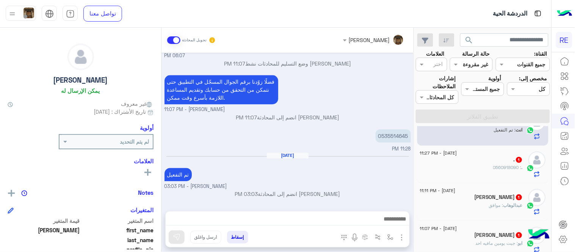
click at [460, 160] on div ". 1" at bounding box center [471, 161] width 103 height 8
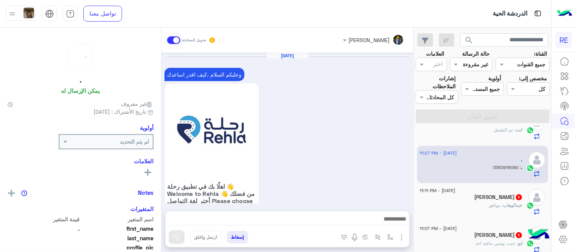
scroll to position [291, 0]
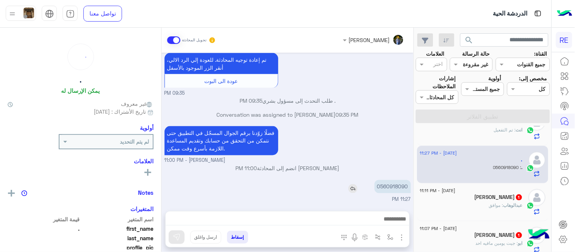
click at [387, 186] on p "0560918090" at bounding box center [393, 186] width 36 height 13
copy p "0560918090"
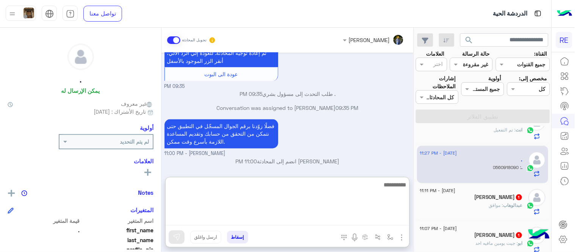
click at [324, 221] on textarea at bounding box center [288, 203] width 244 height 46
type textarea "**********"
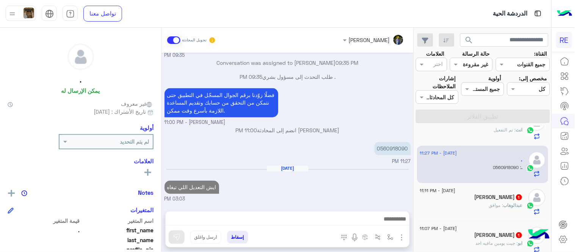
scroll to position [338, 0]
click at [493, 209] on div "عبدالوهاب : موافق" at bounding box center [471, 208] width 103 height 13
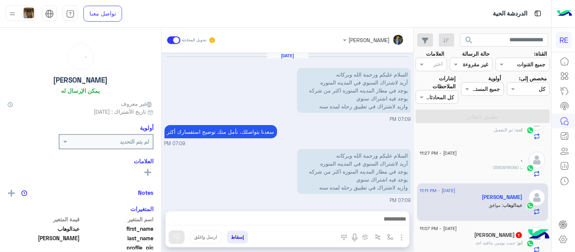
scroll to position [194, 0]
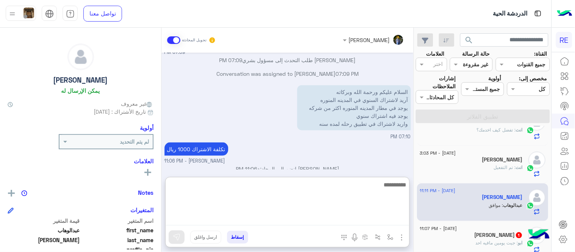
click at [355, 222] on textarea at bounding box center [288, 203] width 244 height 46
type textarea "**********"
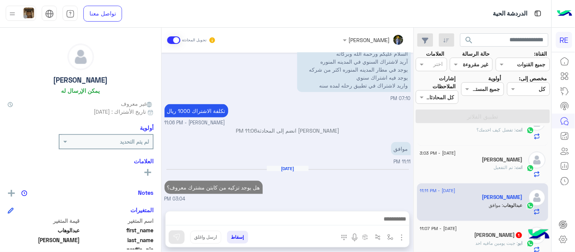
click at [363, 166] on div "Aug 21, 2025 هل يوجد تزكيه من كابتن مشترك معروف؟ 03:04 PM" at bounding box center [288, 185] width 247 height 38
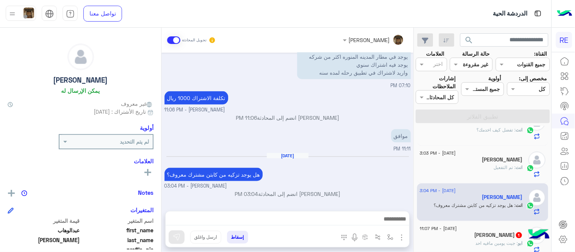
click at [472, 238] on div "ابو عمر 1" at bounding box center [471, 236] width 103 height 8
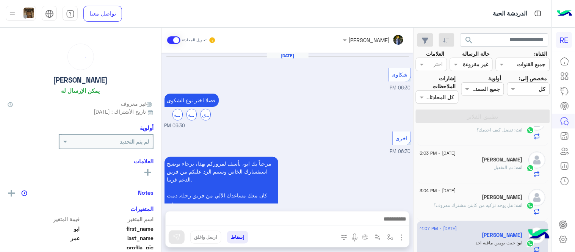
scroll to position [210, 0]
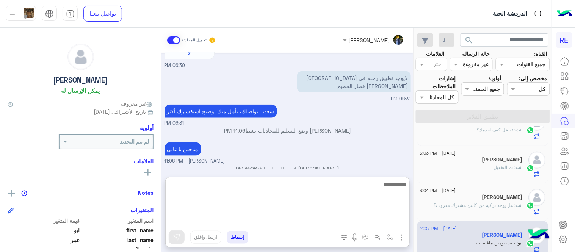
click at [367, 225] on textarea at bounding box center [288, 203] width 244 height 46
type textarea "**********"
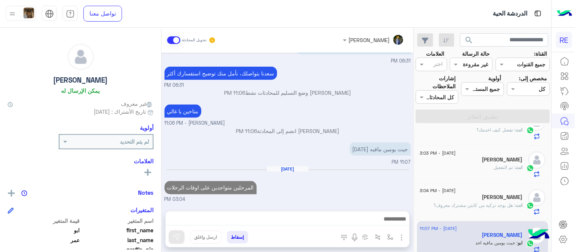
click at [395, 166] on div "Aug 21, 2025 المرحلين متواجدين على اوقات الرحلات 03:04 PM" at bounding box center [288, 185] width 247 height 38
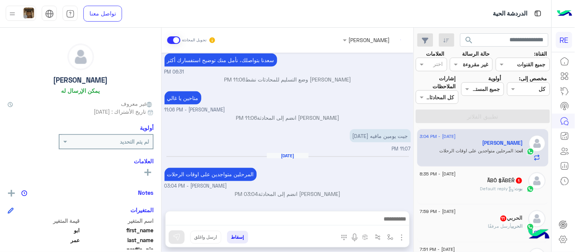
scroll to position [305, 0]
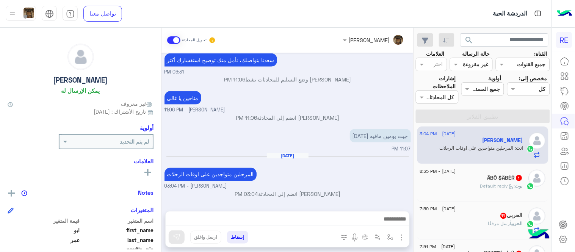
click at [418, 187] on div "21 August - 3:04 PM . 1 . : بعدل الاسم ماقدرت مسجل احمد علي مطلق القرشي بعدله ا…" at bounding box center [483, 190] width 137 height 129
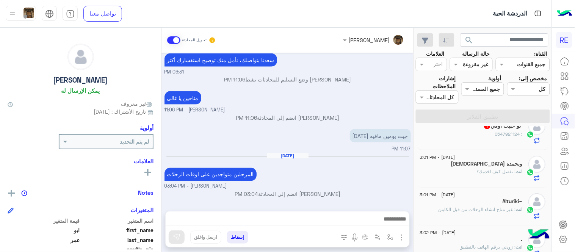
scroll to position [0, 0]
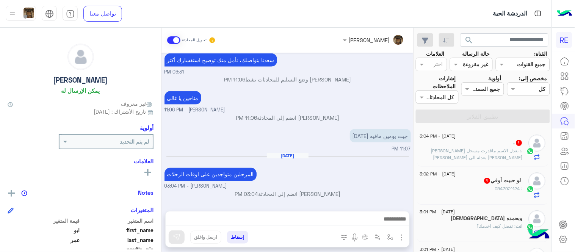
click at [451, 156] on p ". : بعدل الاسم ماقدرت مسجل احمد علي مطلق القرشي بعدله الى احمد بن علي" at bounding box center [471, 155] width 103 height 14
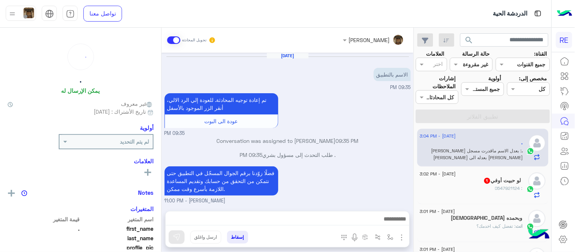
scroll to position [141, 0]
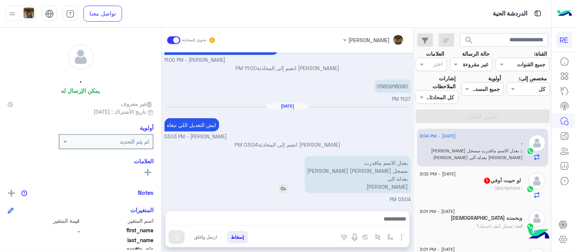
click at [396, 187] on p "بعدل الاسم ماقدرت مسجل احمد علي مطلق القرشي بعدله الى احمد بن علي" at bounding box center [358, 174] width 106 height 37
copy app-msgs-text "بعدل الاسم ماقدرت مسجل احمد علي مطلق القرشي بعدله الى"
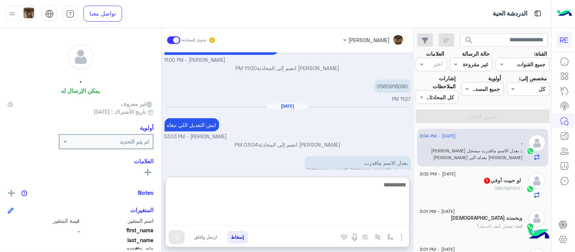
click at [378, 221] on textarea at bounding box center [288, 203] width 244 height 46
type textarea "**********"
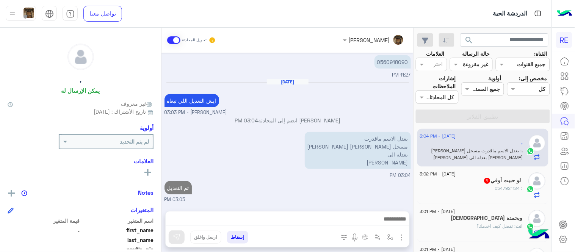
click at [504, 196] on div "ٍ : 0547921124" at bounding box center [471, 191] width 103 height 13
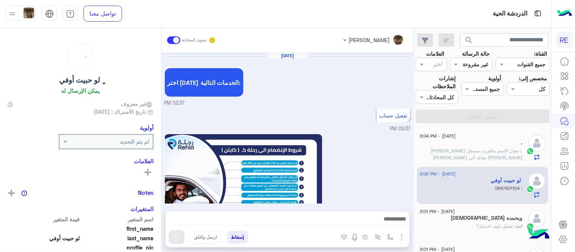
scroll to position [446, 0]
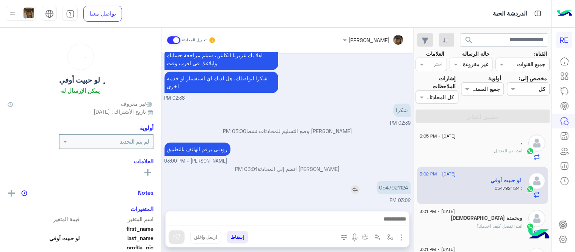
click at [395, 181] on p "0547921124" at bounding box center [394, 187] width 34 height 13
copy p "0547921124"
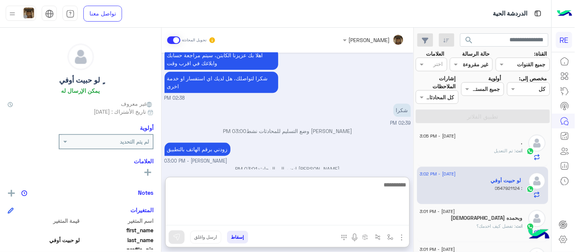
click at [386, 217] on textarea at bounding box center [288, 203] width 244 height 46
type textarea "**********"
